Goal: Information Seeking & Learning: Learn about a topic

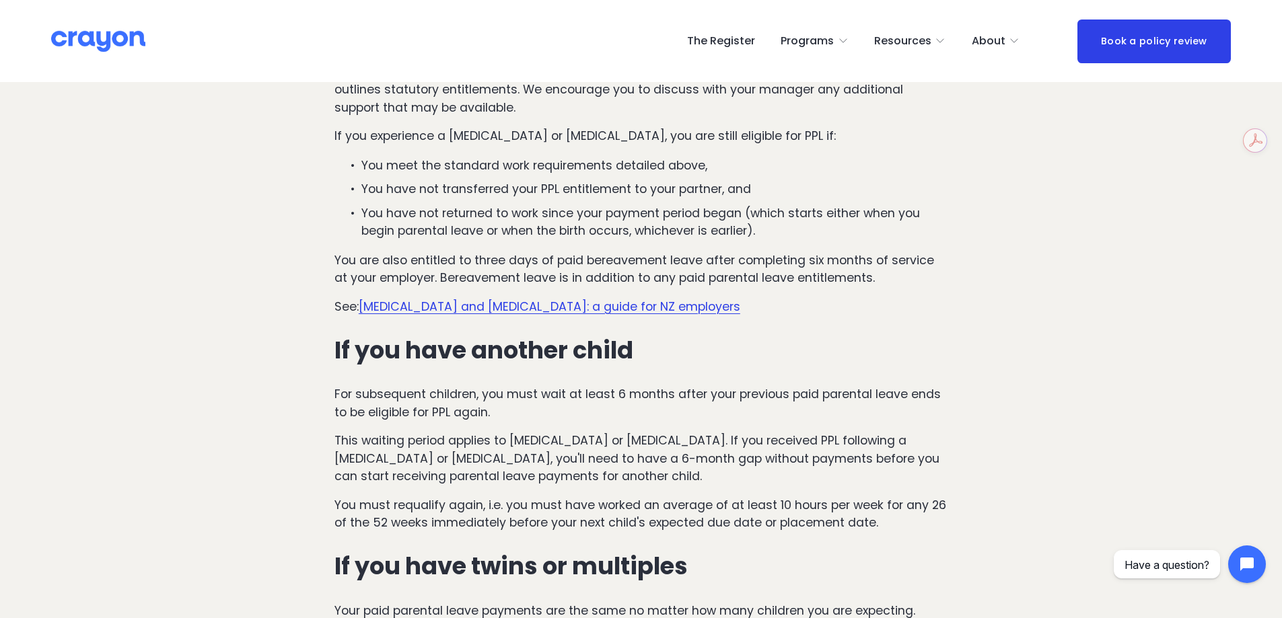
scroll to position [5167, 0]
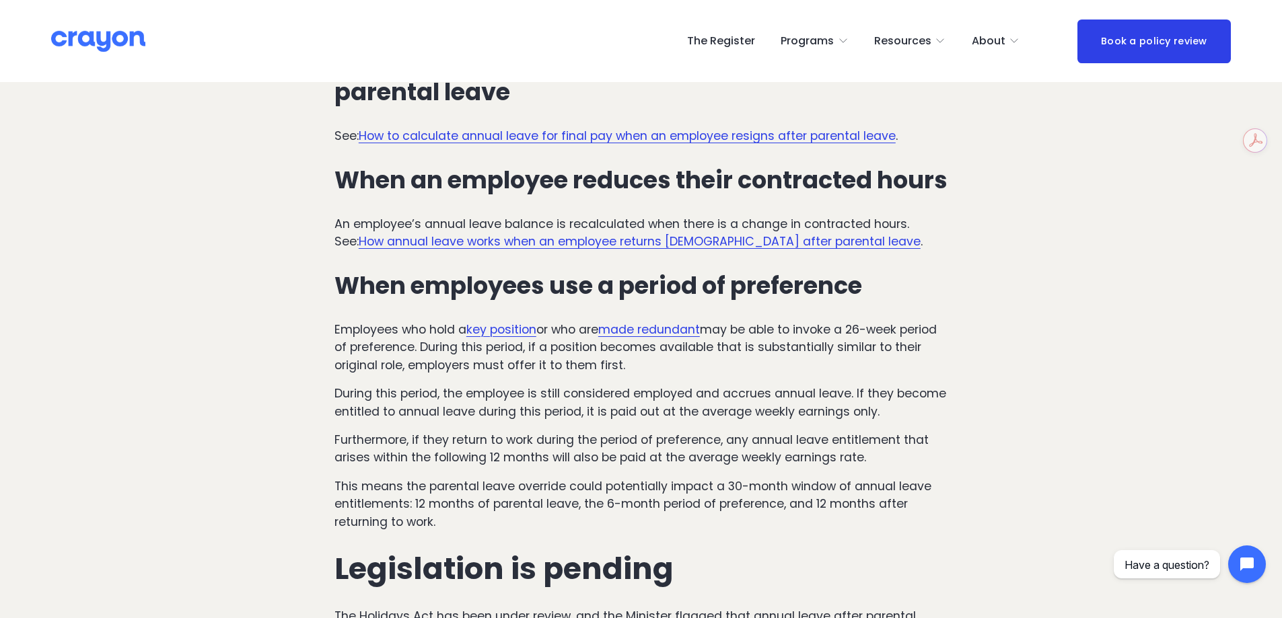
scroll to position [2263, 0]
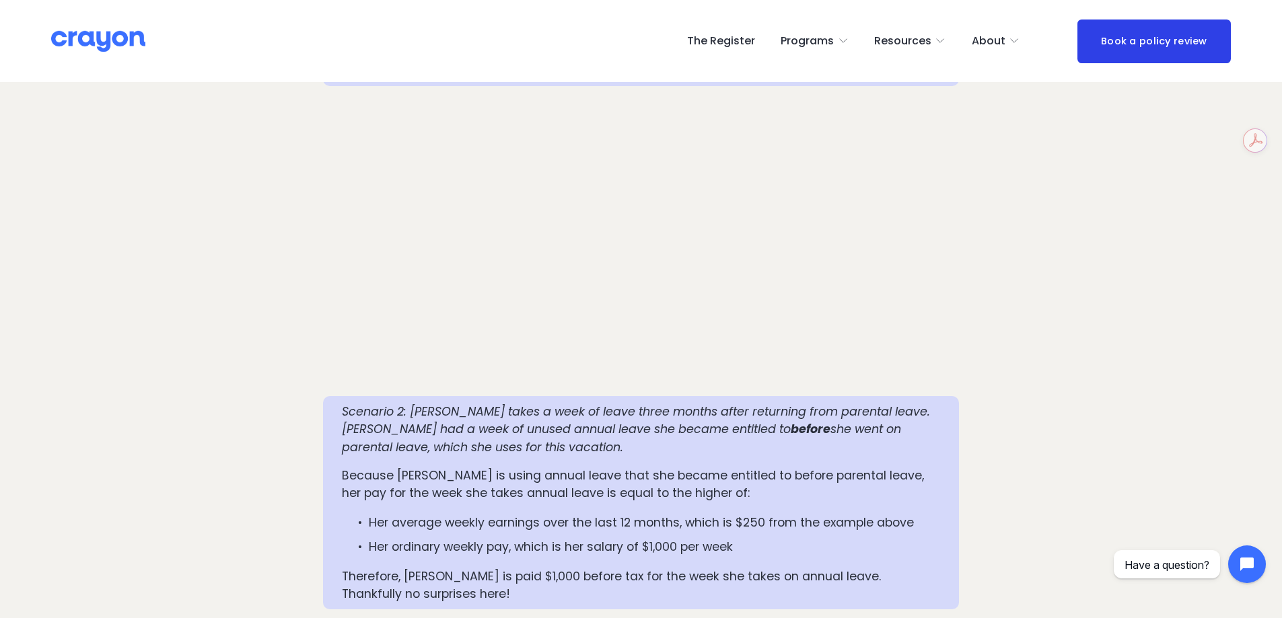
scroll to position [1523, 0]
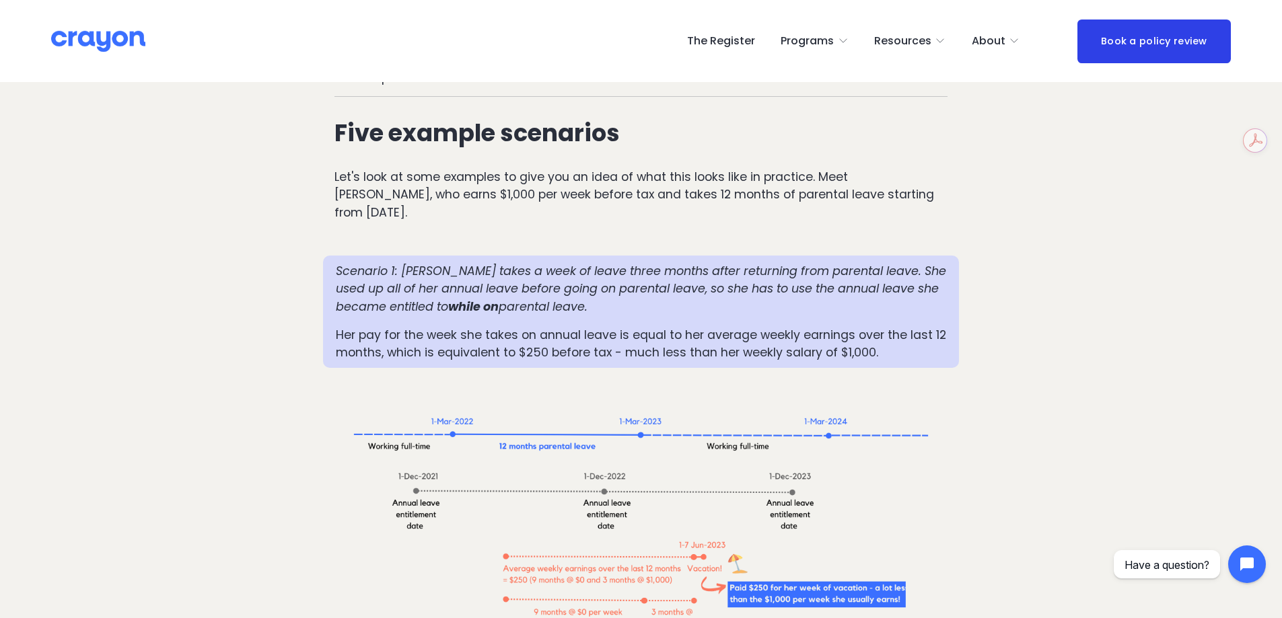
scroll to position [1254, 0]
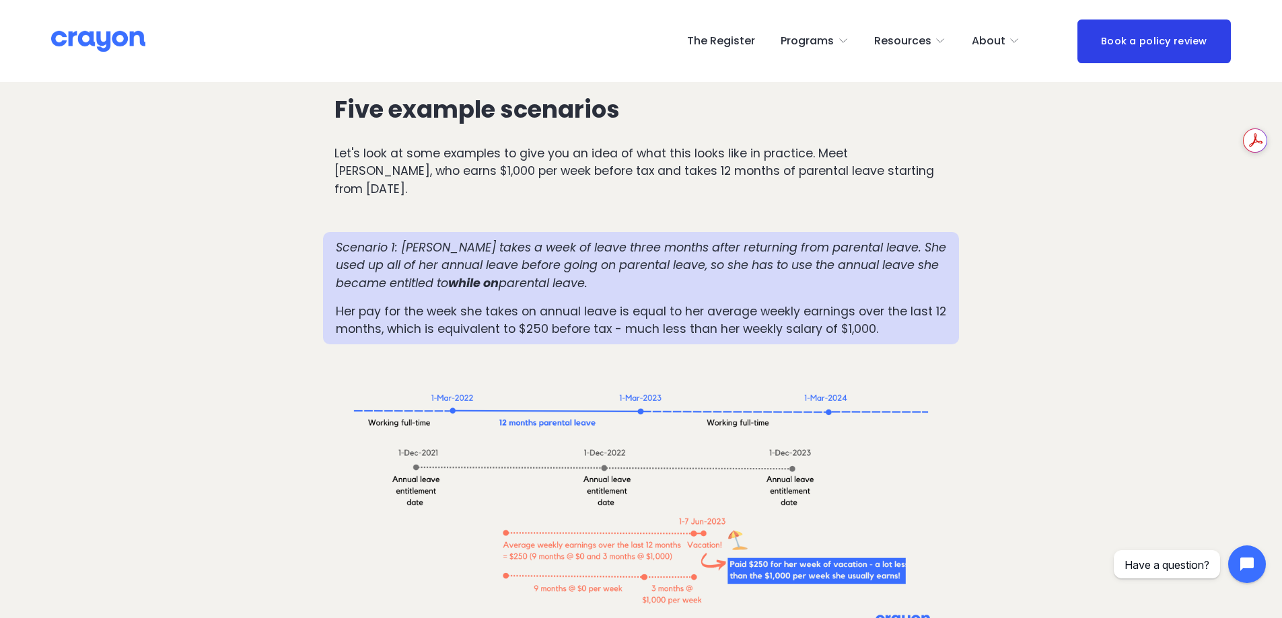
click at [462, 240] on em "Scenario 1: [PERSON_NAME] takes a week of leave three months after returning fr…" at bounding box center [643, 266] width 614 height 52
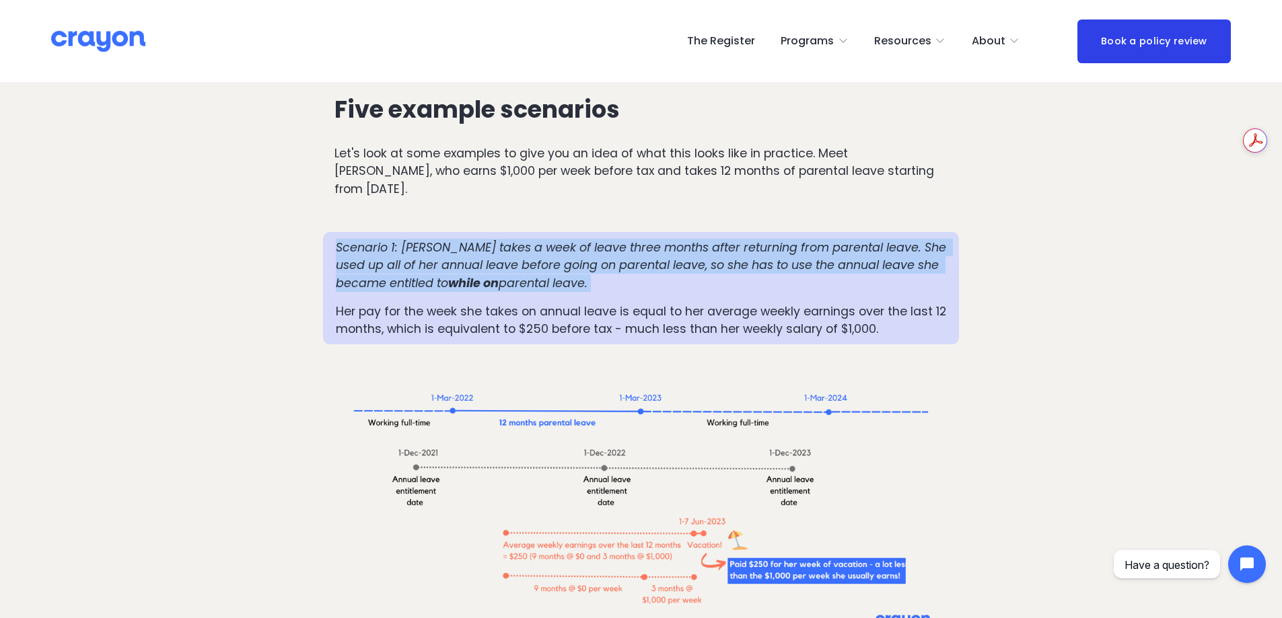
click at [462, 240] on em "Scenario 1: [PERSON_NAME] takes a week of leave three months after returning fr…" at bounding box center [643, 266] width 614 height 52
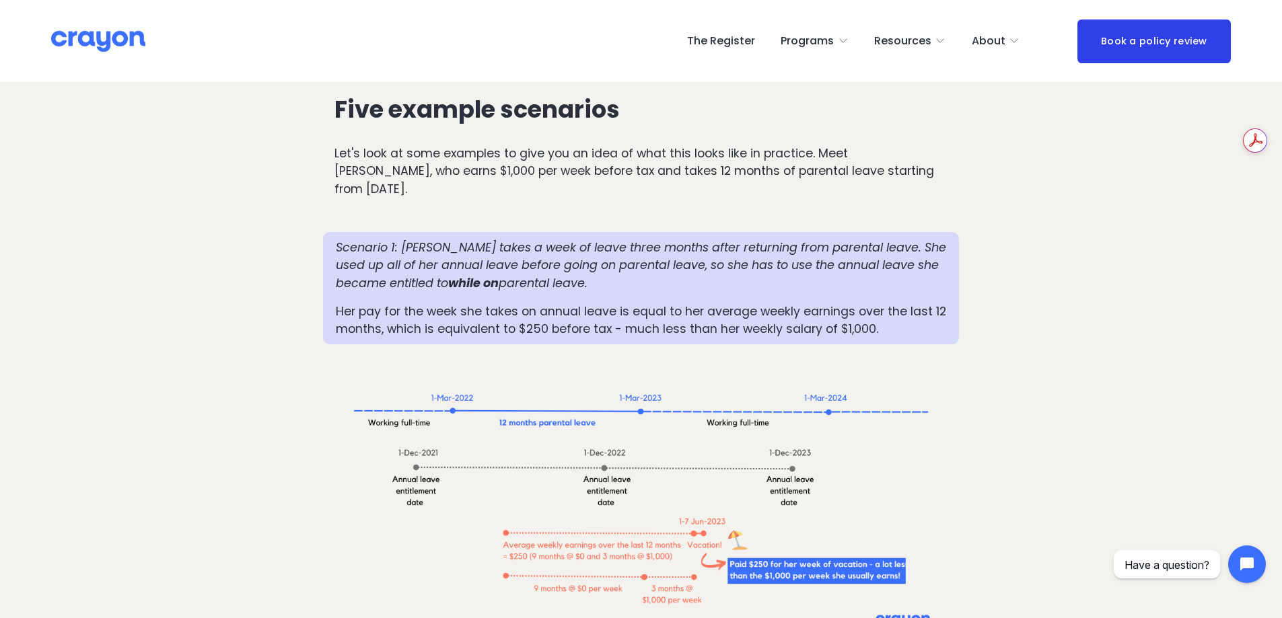
drag, startPoint x: 487, startPoint y: 244, endPoint x: 473, endPoint y: 207, distance: 40.0
click at [473, 240] on em "Scenario 1: [PERSON_NAME] takes a week of leave three months after returning fr…" at bounding box center [643, 266] width 614 height 52
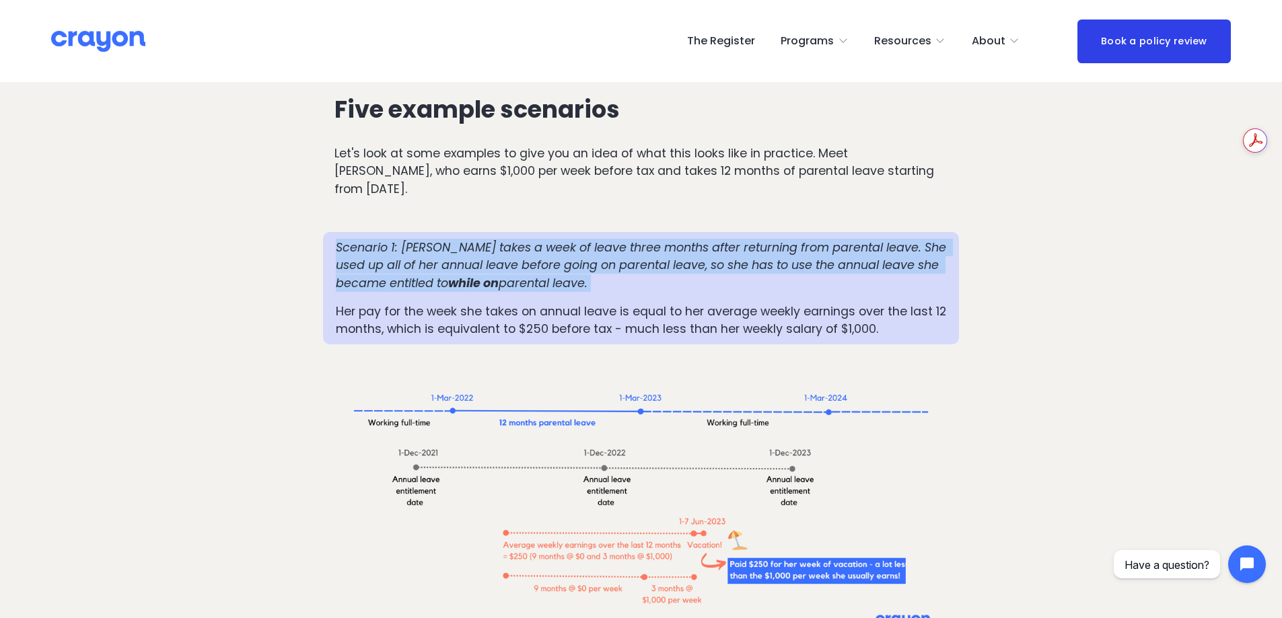
click at [473, 240] on em "Scenario 1: [PERSON_NAME] takes a week of leave three months after returning fr…" at bounding box center [643, 266] width 614 height 52
